Goal: Check status

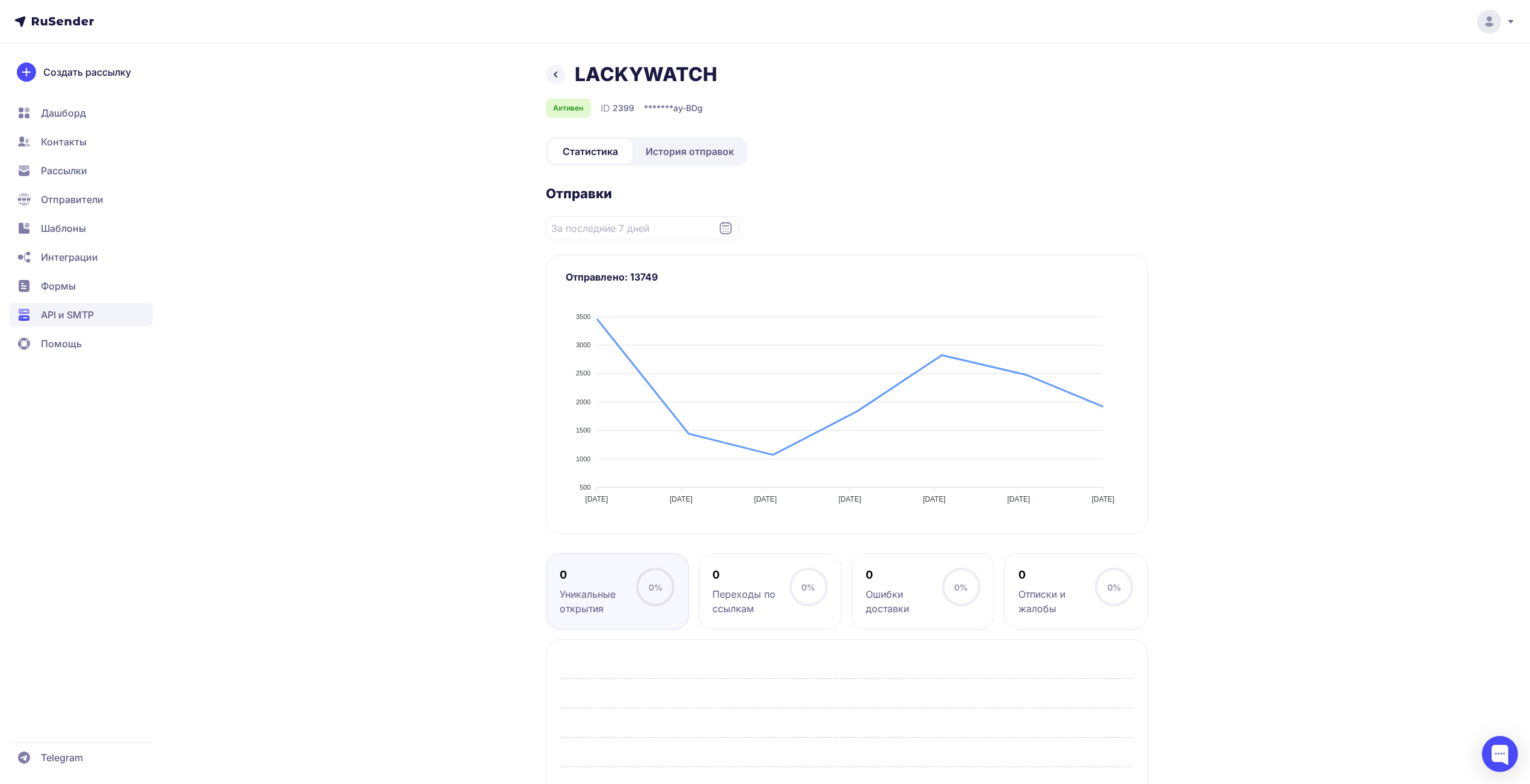
click at [1345, 422] on div "LACKYWATCH Активен ID 2399 ******* ay-BDg Статистика История отправок Отправки …" at bounding box center [765, 461] width 1530 height 922
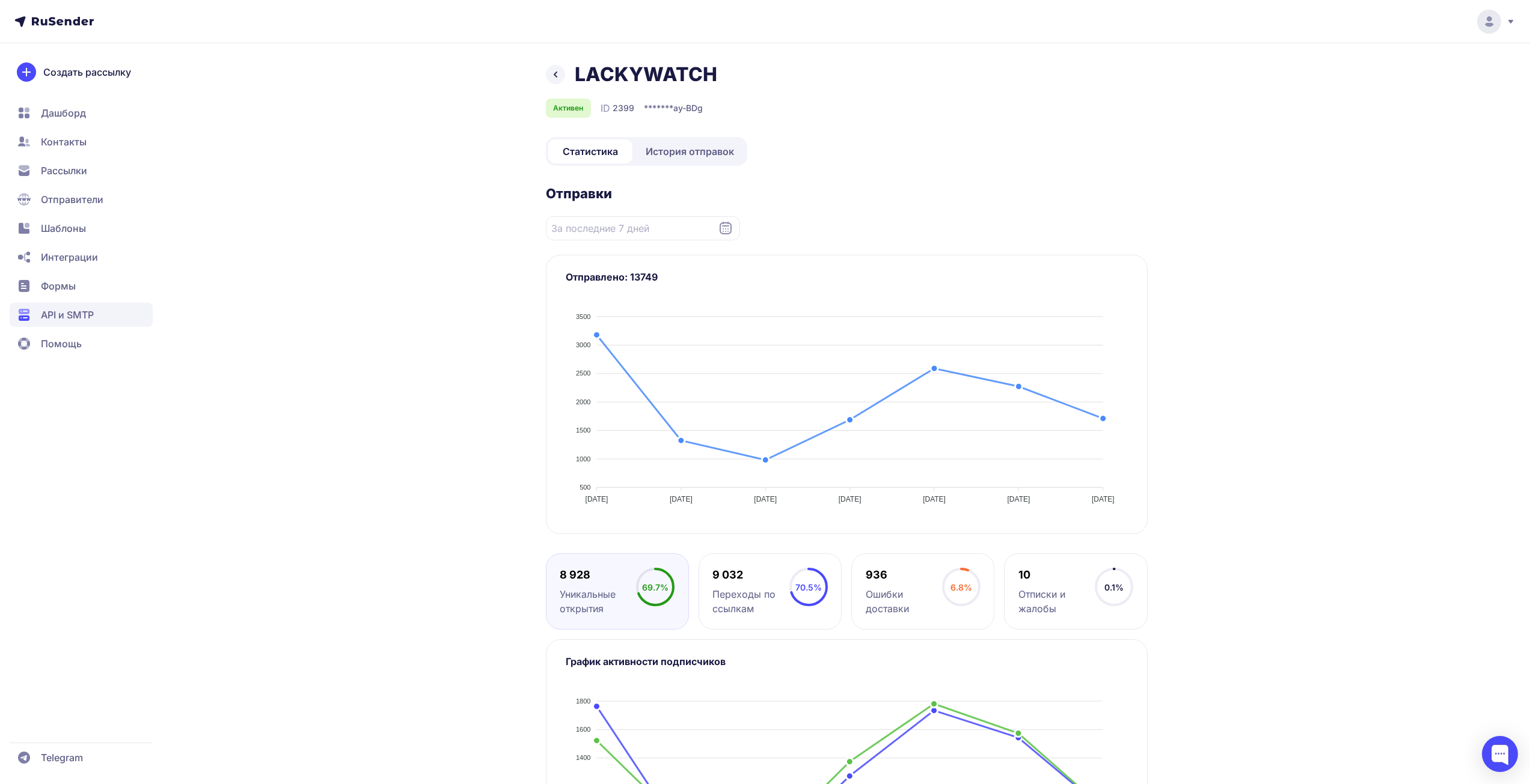
click at [683, 162] on link "История отправок" at bounding box center [689, 152] width 110 height 24
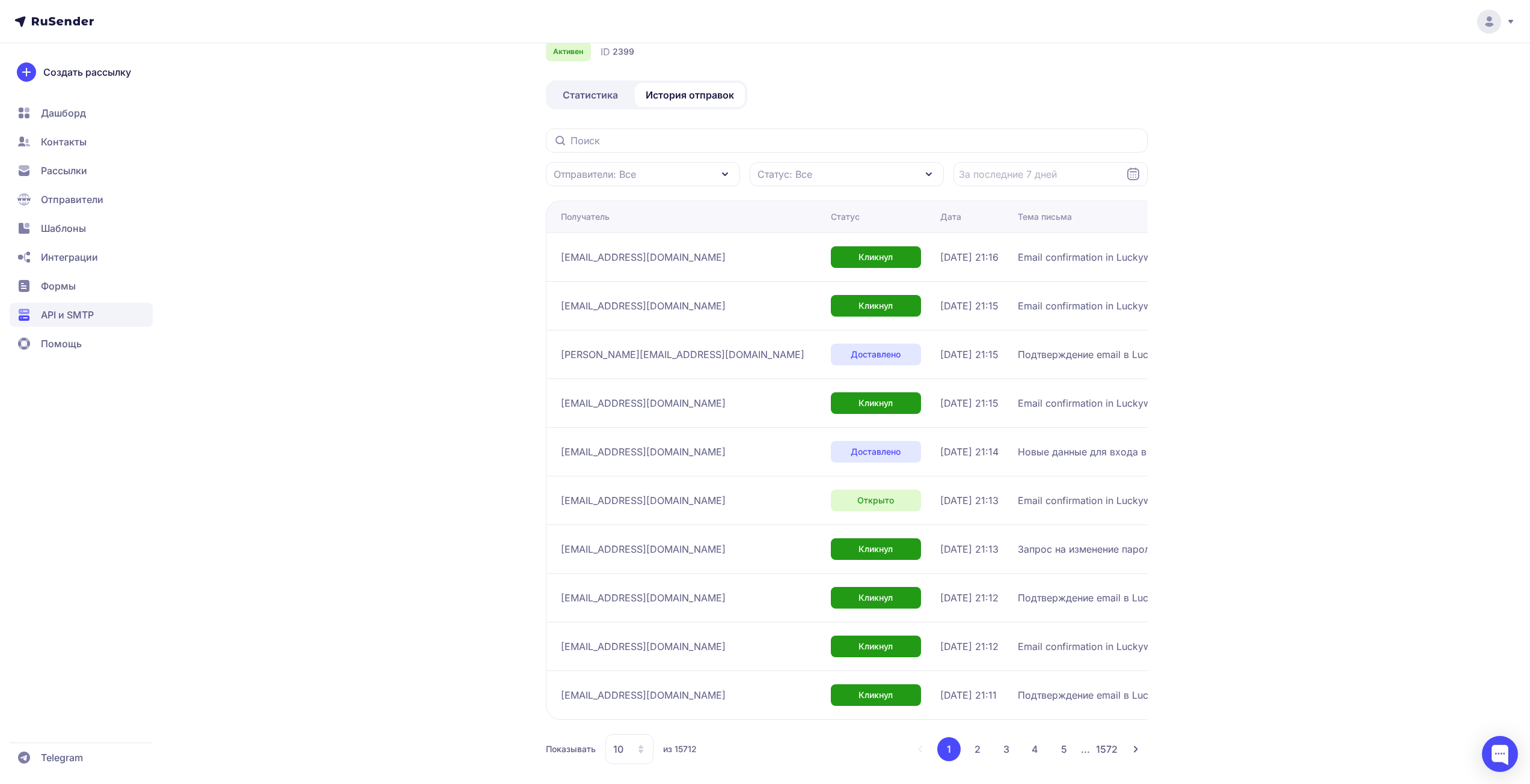
scroll to position [65, 0]
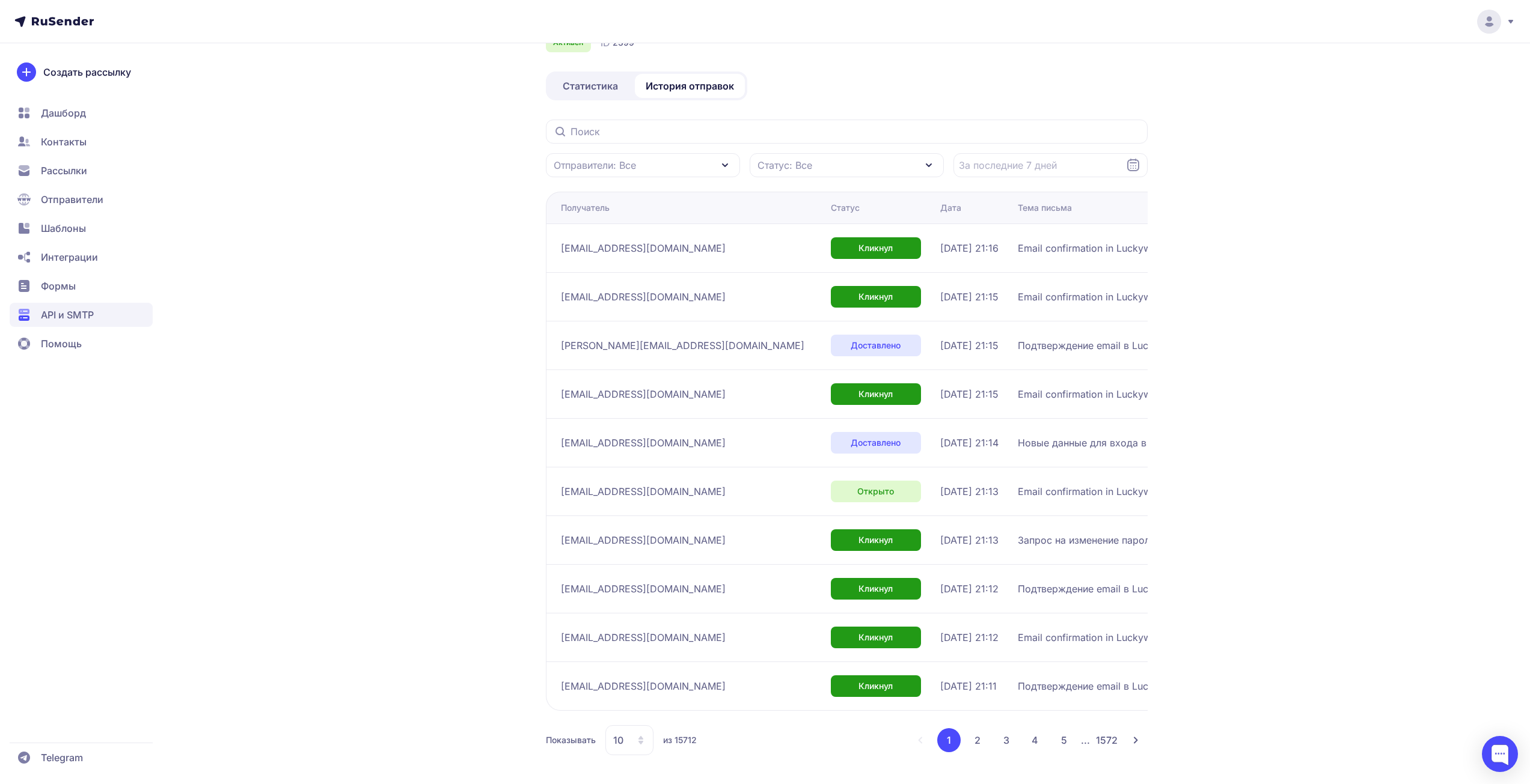
click at [623, 745] on div "10" at bounding box center [629, 740] width 48 height 30
click at [644, 705] on span "100" at bounding box center [678, 702] width 130 height 24
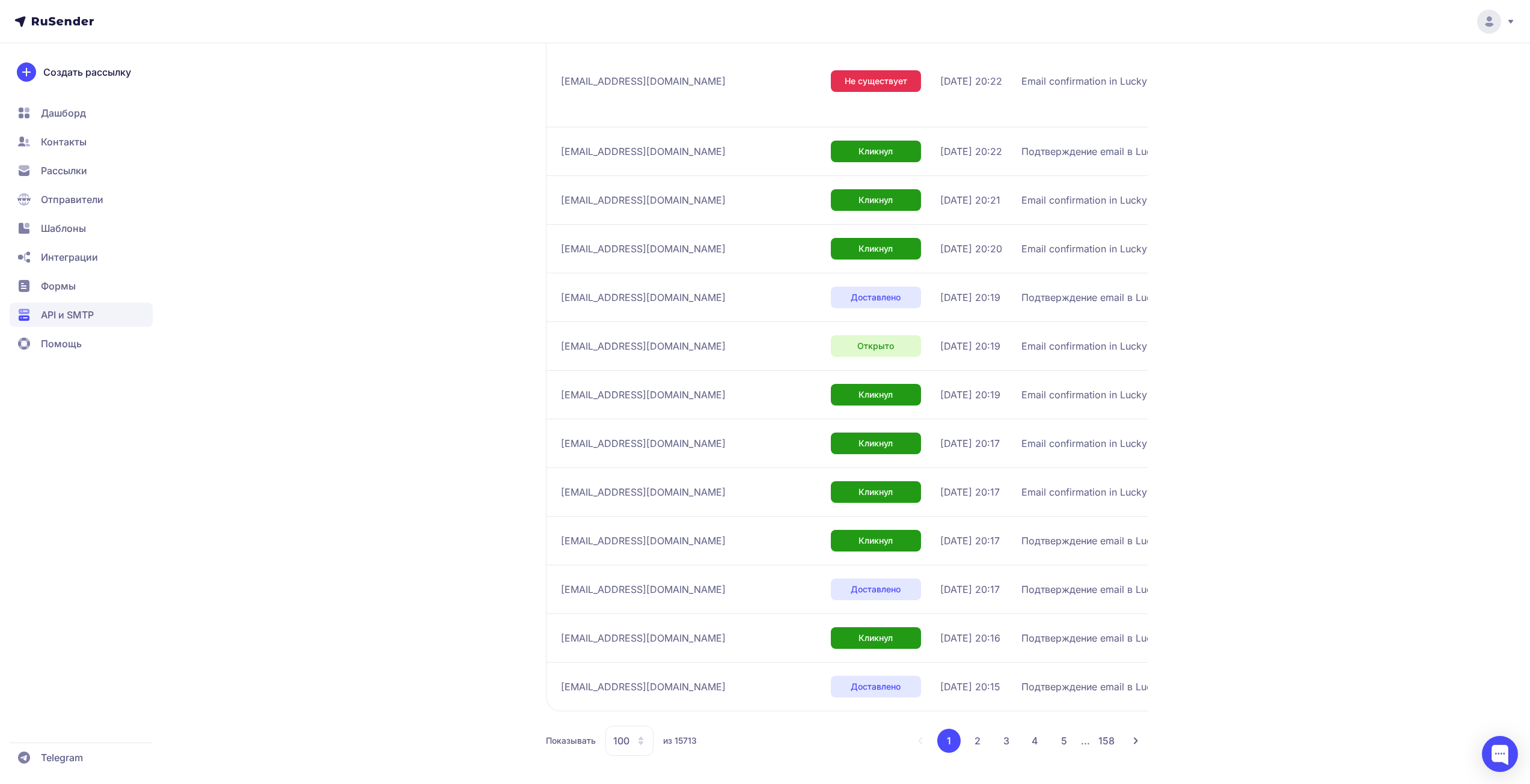
scroll to position [4476, 0]
click at [974, 749] on button "2" at bounding box center [977, 740] width 24 height 24
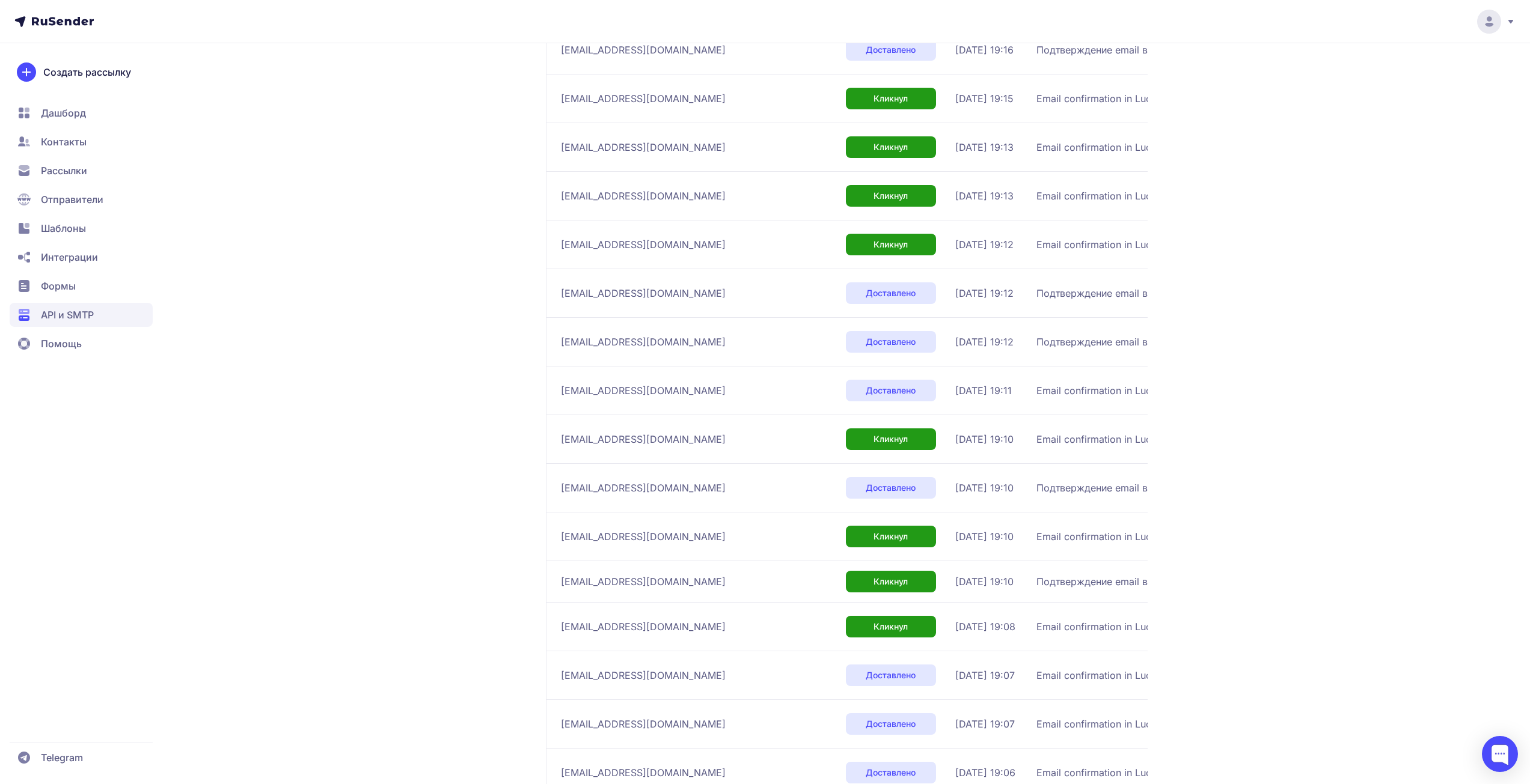
scroll to position [4469, 0]
